Goal: Task Accomplishment & Management: Manage account settings

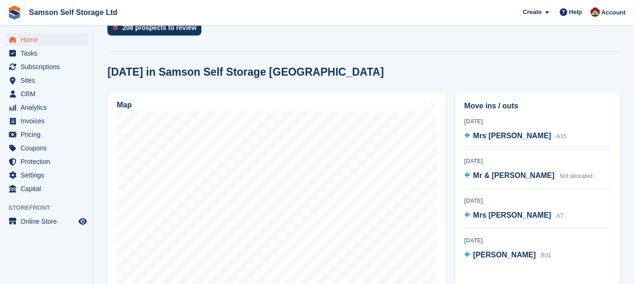
scroll to position [218, 0]
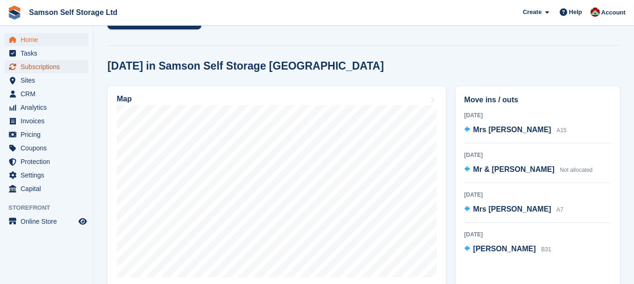
click at [52, 66] on span "Subscriptions" at bounding box center [49, 66] width 56 height 13
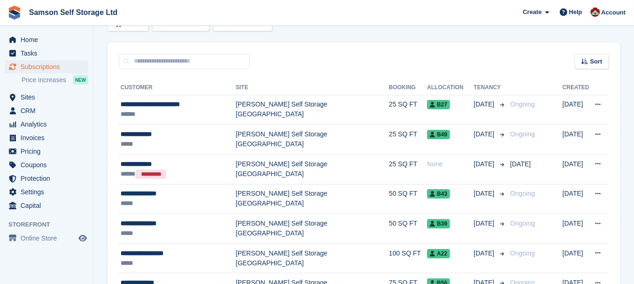
scroll to position [99, 0]
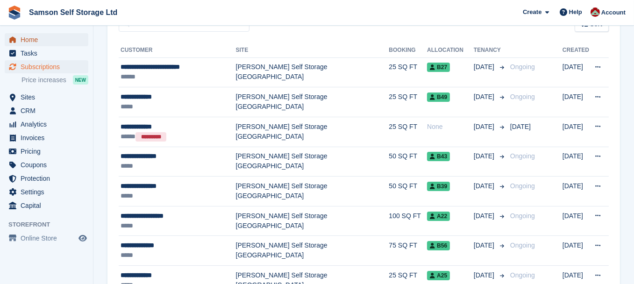
click at [41, 43] on span "Home" at bounding box center [49, 39] width 56 height 13
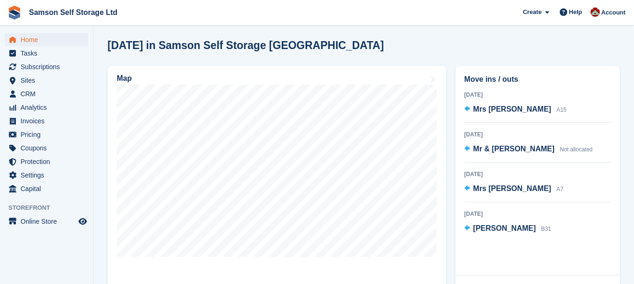
scroll to position [247, 0]
